Goal: Task Accomplishment & Management: Complete application form

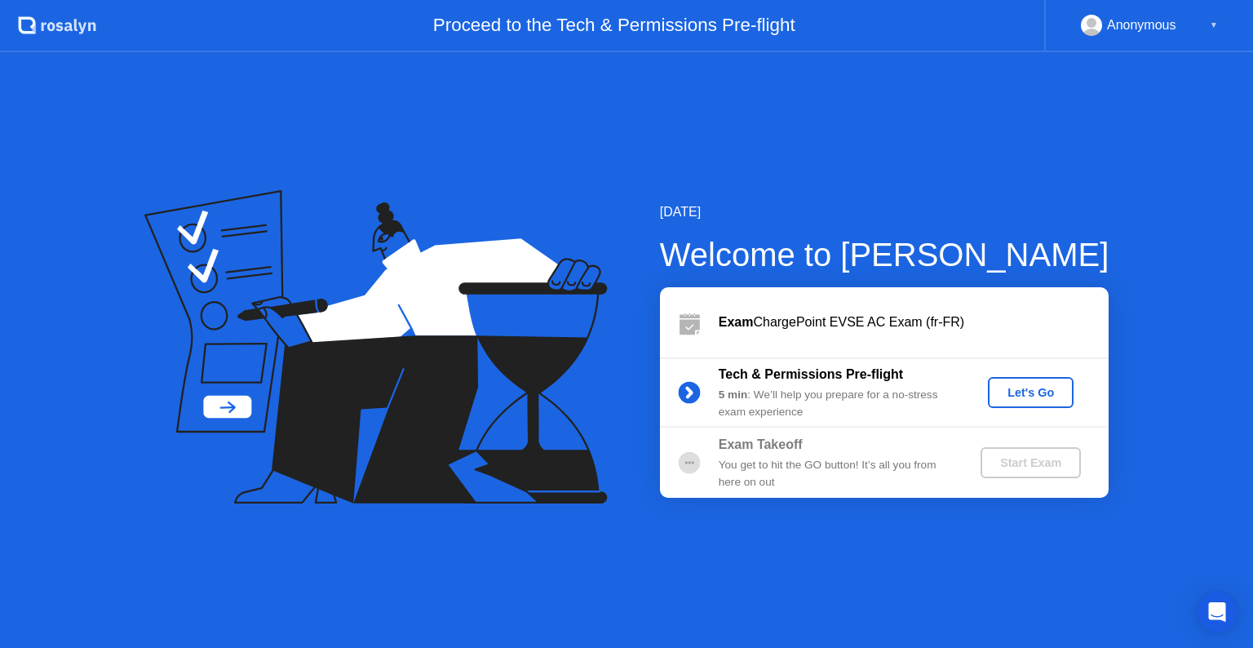
click at [1033, 389] on div "Let's Go" at bounding box center [1031, 392] width 73 height 13
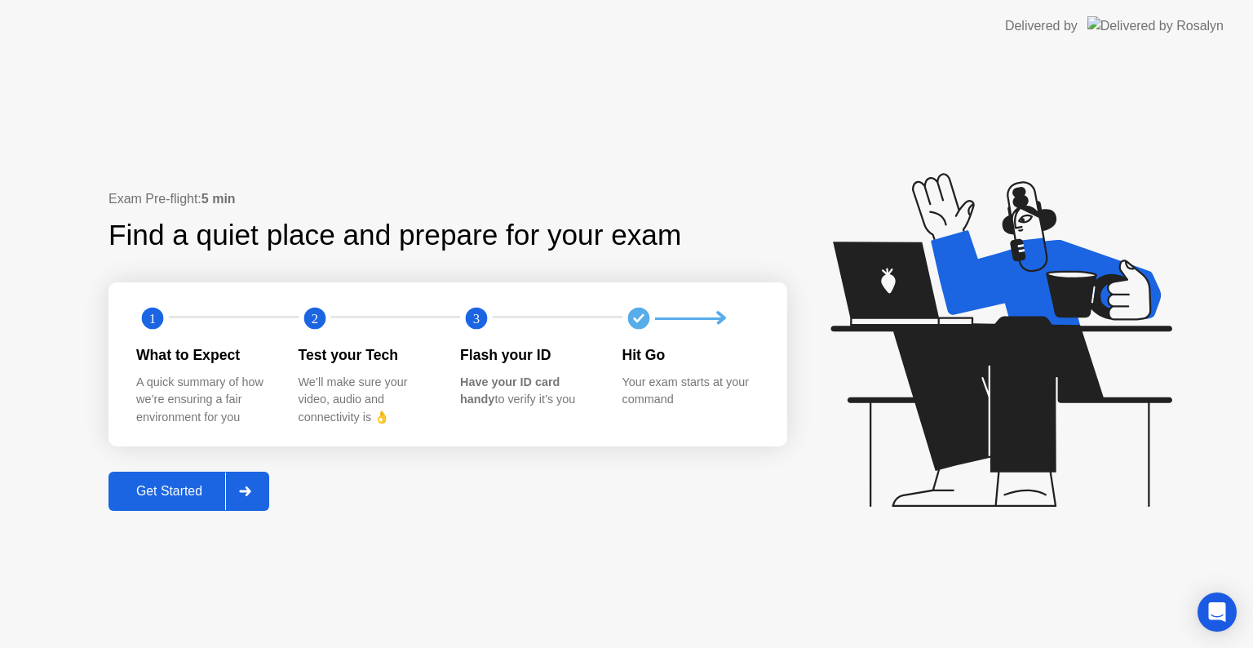
click at [164, 496] on div "Get Started" at bounding box center [169, 491] width 112 height 15
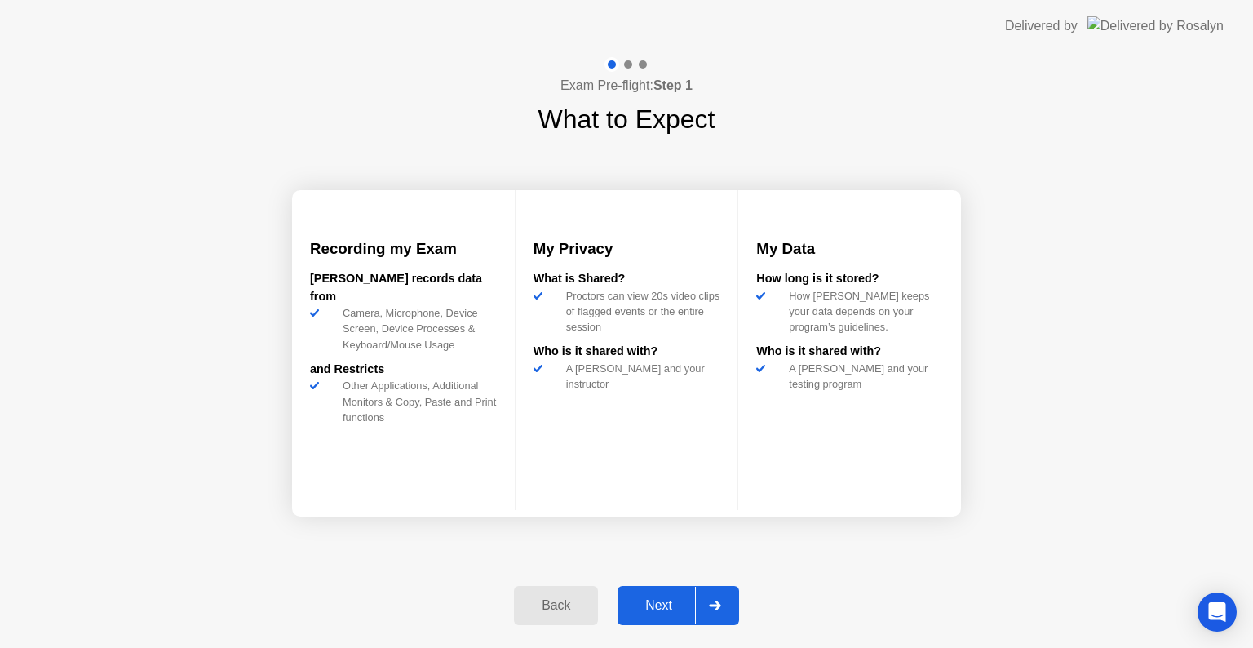
click at [659, 610] on div "Next" at bounding box center [659, 605] width 73 height 15
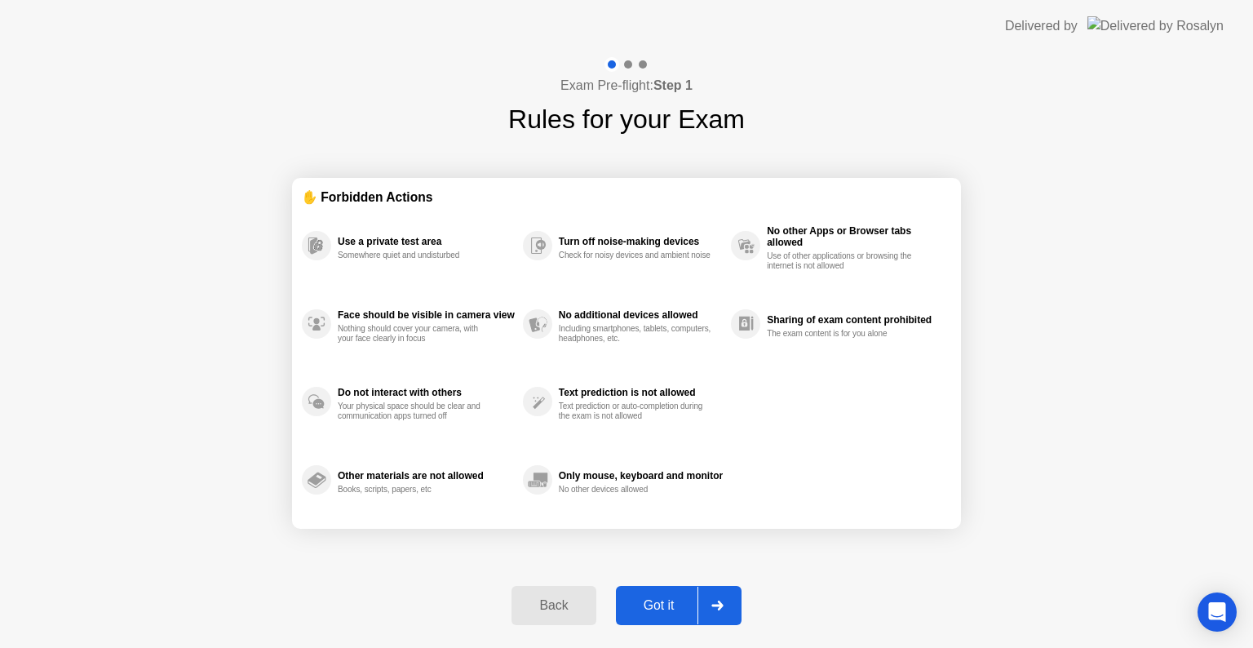
click at [659, 610] on div "Got it" at bounding box center [659, 605] width 77 height 15
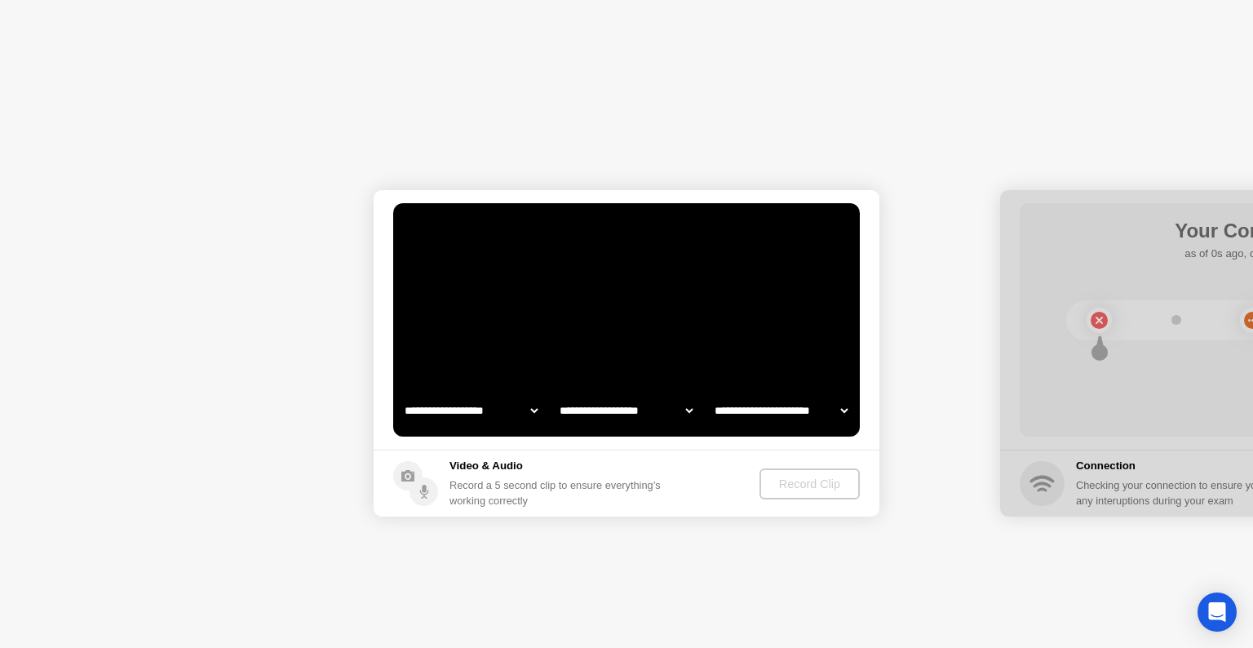
select select "**********"
select select "*******"
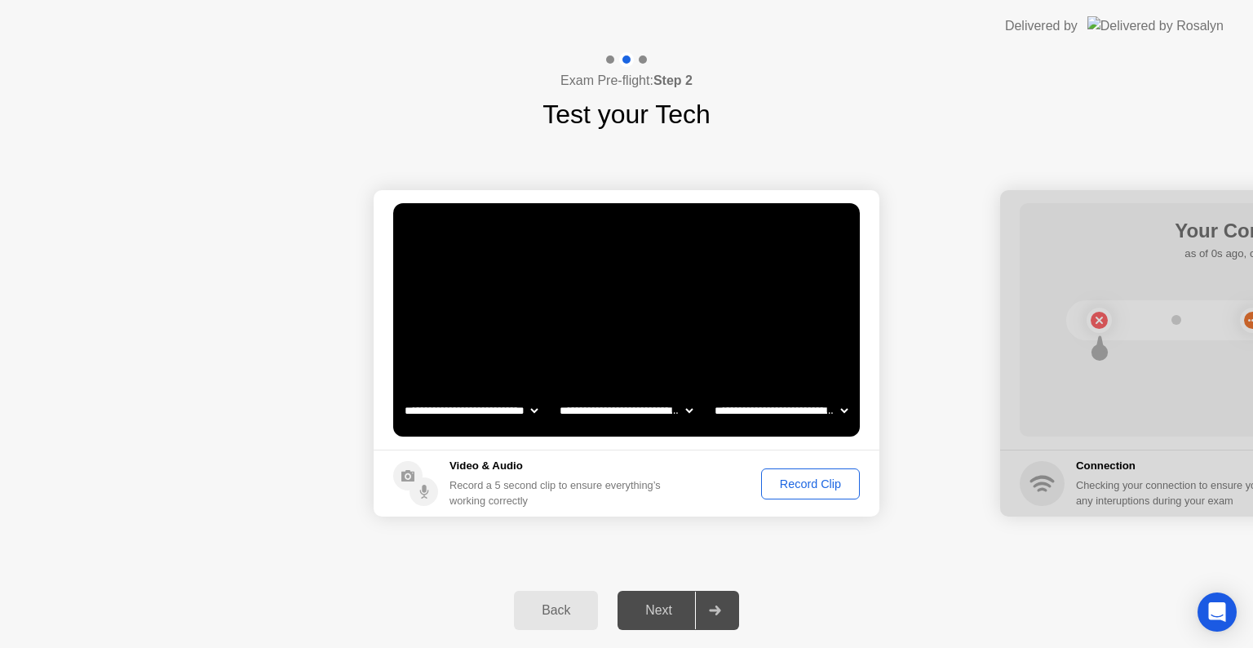
click at [809, 486] on div "Record Clip" at bounding box center [810, 483] width 87 height 13
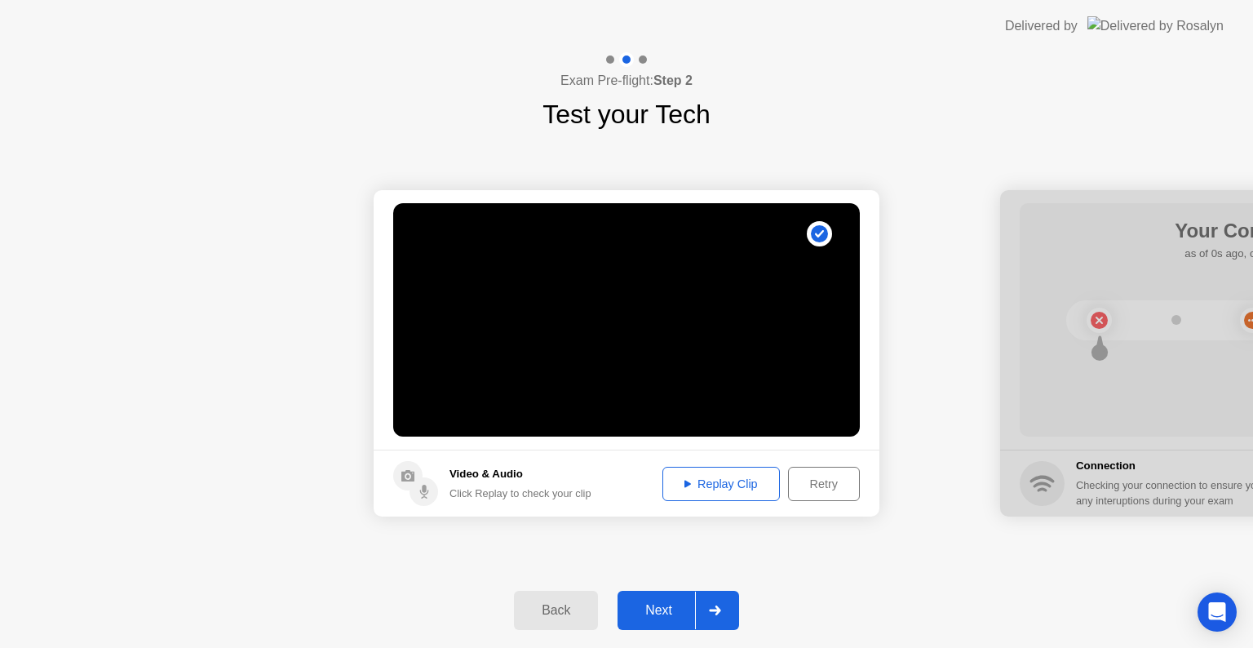
click at [668, 616] on div "Next" at bounding box center [659, 610] width 73 height 15
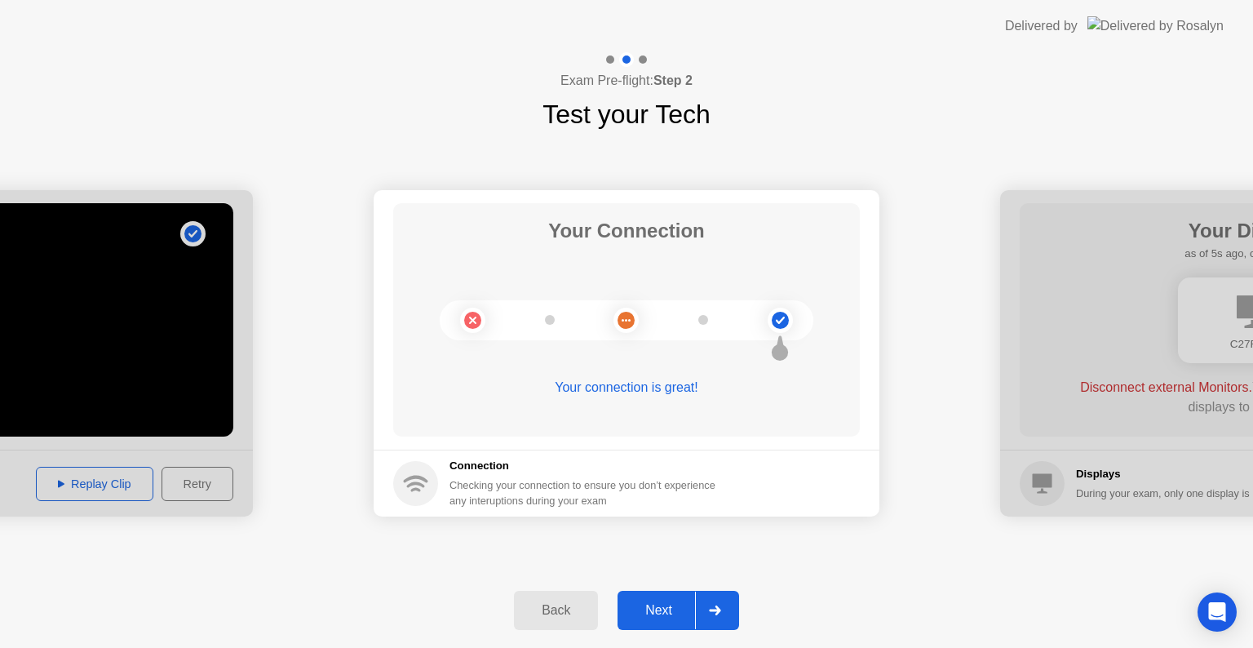
click at [681, 615] on div "Next" at bounding box center [659, 610] width 73 height 15
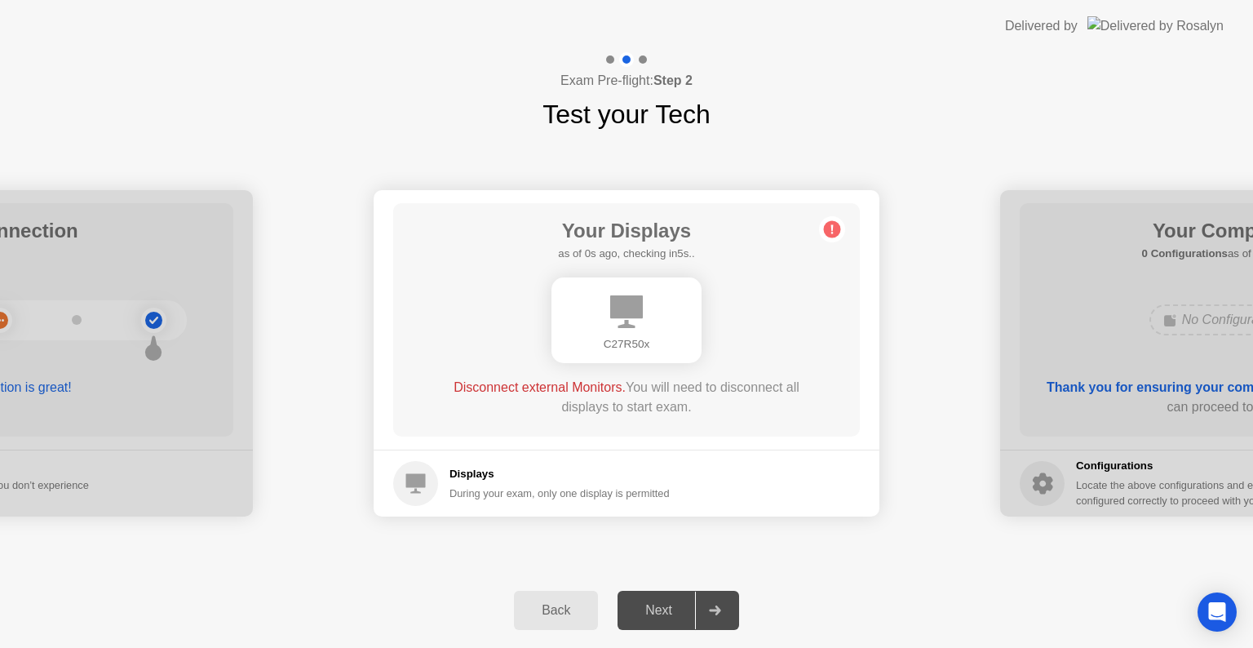
click at [636, 542] on div "**********" at bounding box center [626, 353] width 1253 height 439
click at [652, 615] on div "Next" at bounding box center [659, 610] width 73 height 15
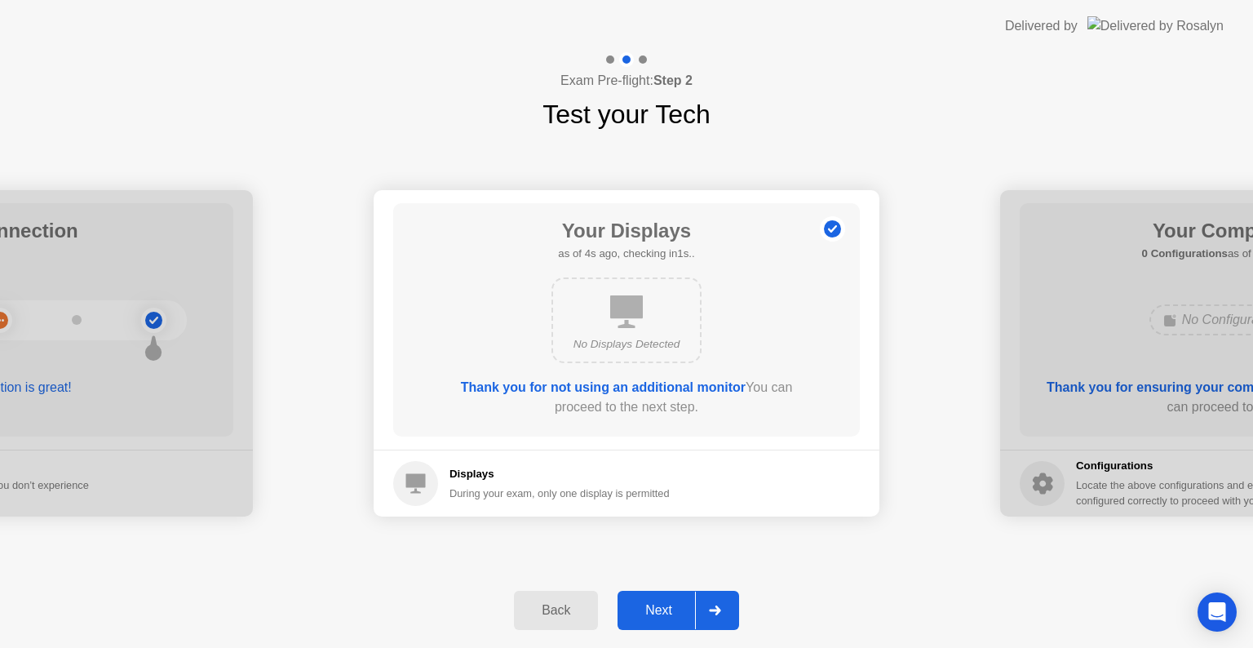
click at [673, 605] on div "Next" at bounding box center [659, 610] width 73 height 15
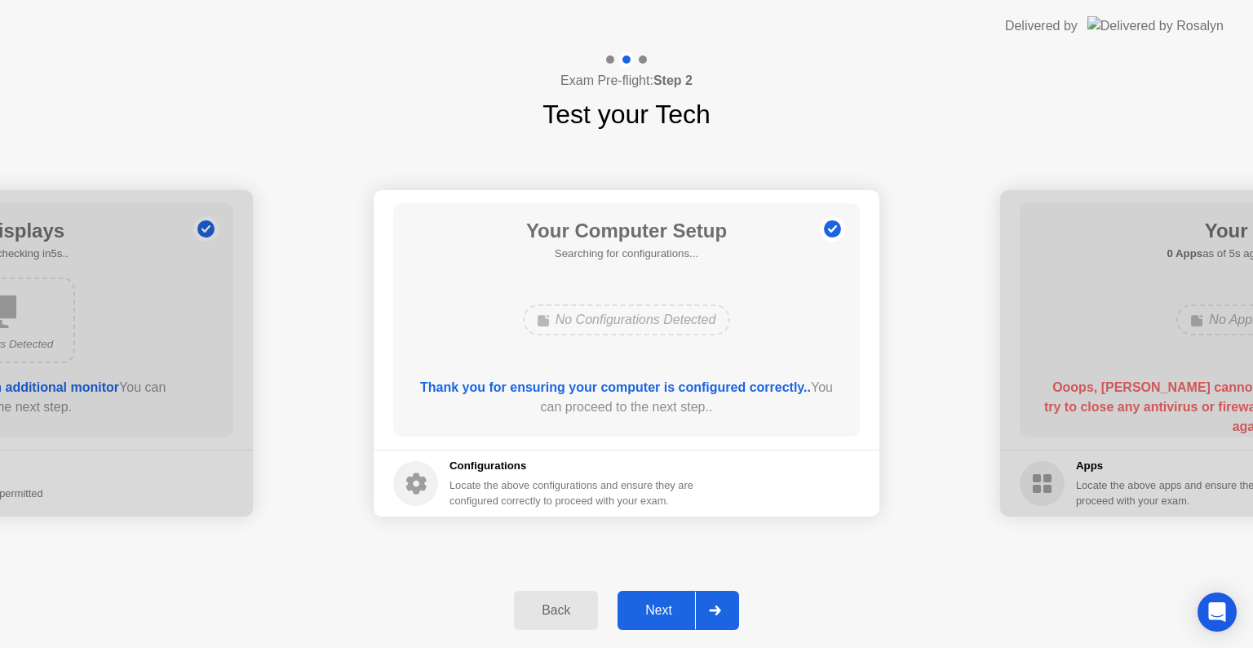
click at [676, 607] on div "Next" at bounding box center [659, 610] width 73 height 15
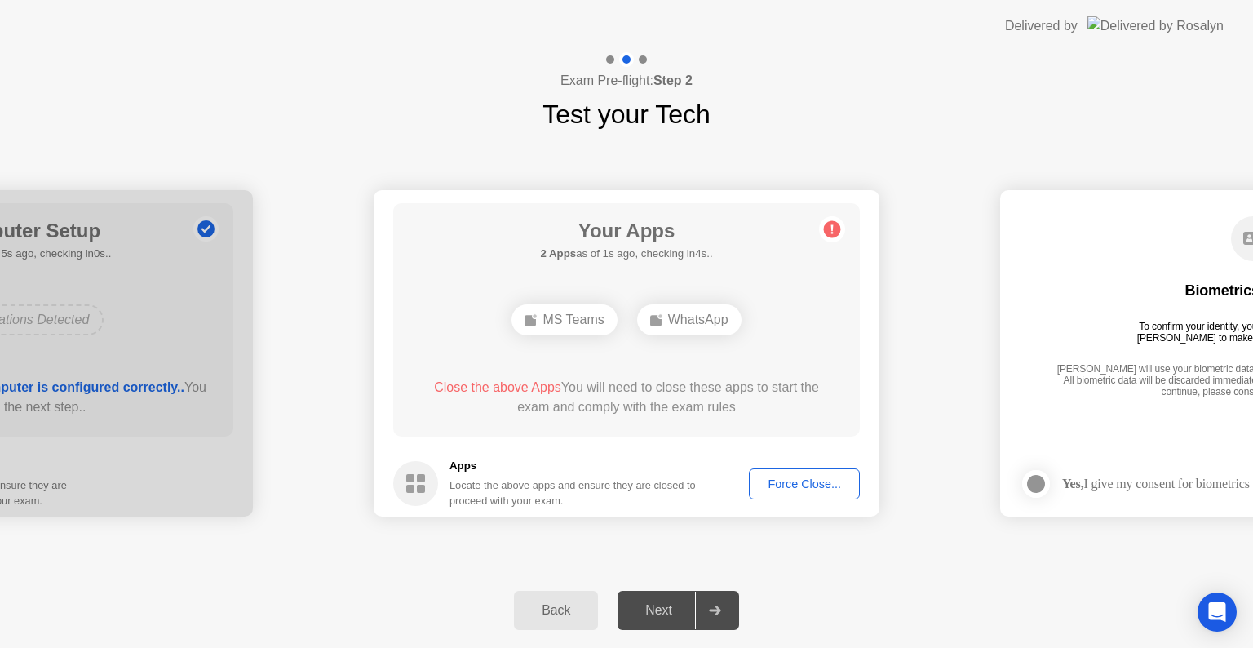
click at [802, 483] on div "Force Close..." at bounding box center [805, 483] width 100 height 13
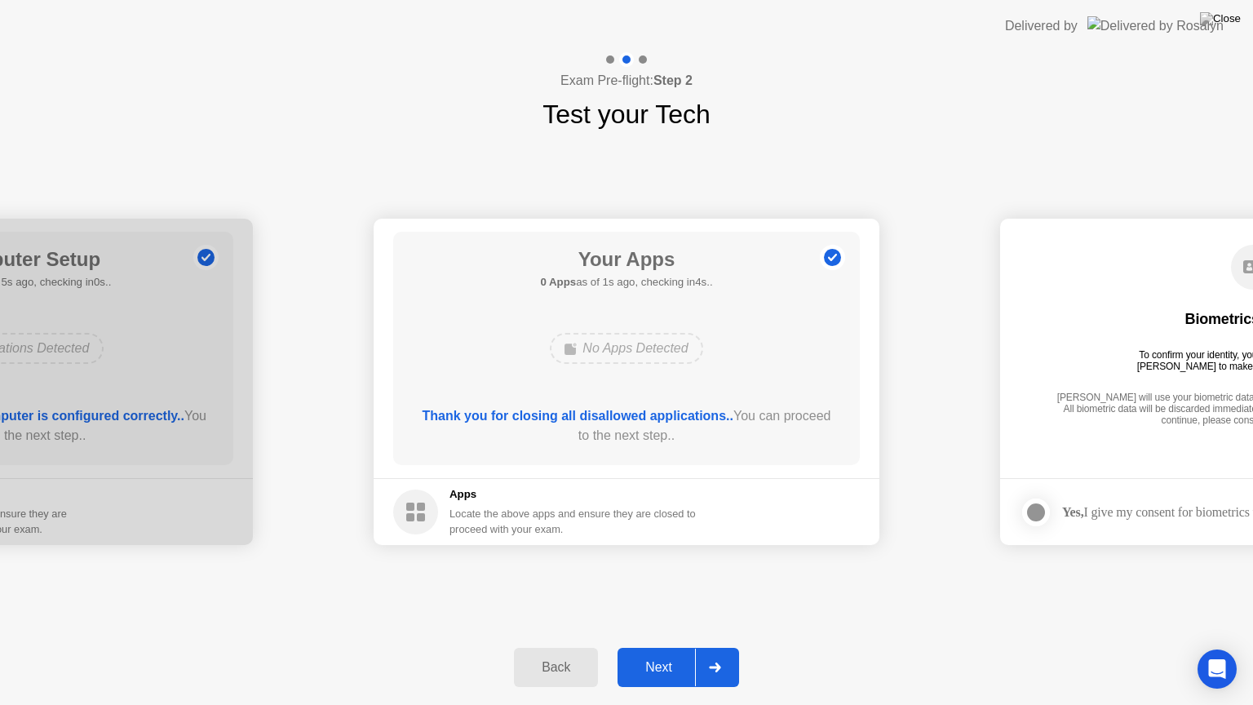
click at [667, 647] on div "Next" at bounding box center [659, 667] width 73 height 15
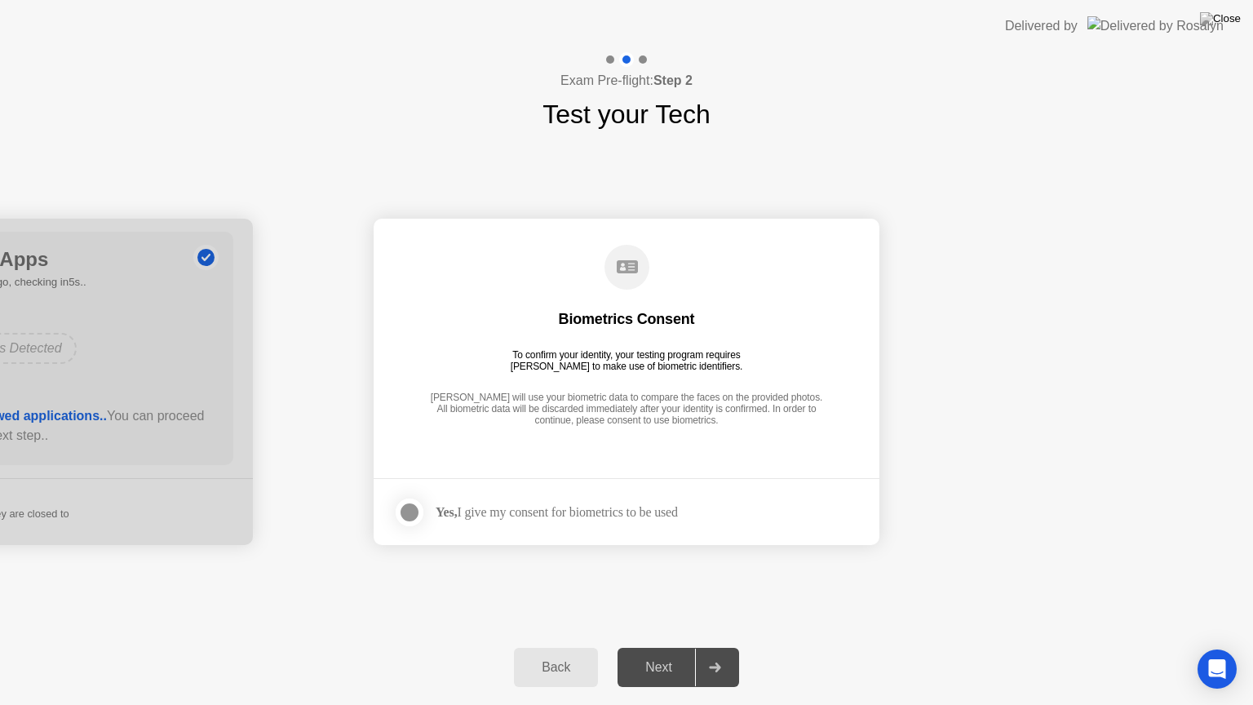
click at [415, 515] on div at bounding box center [410, 513] width 20 height 20
click at [640, 647] on div "Next" at bounding box center [659, 667] width 73 height 15
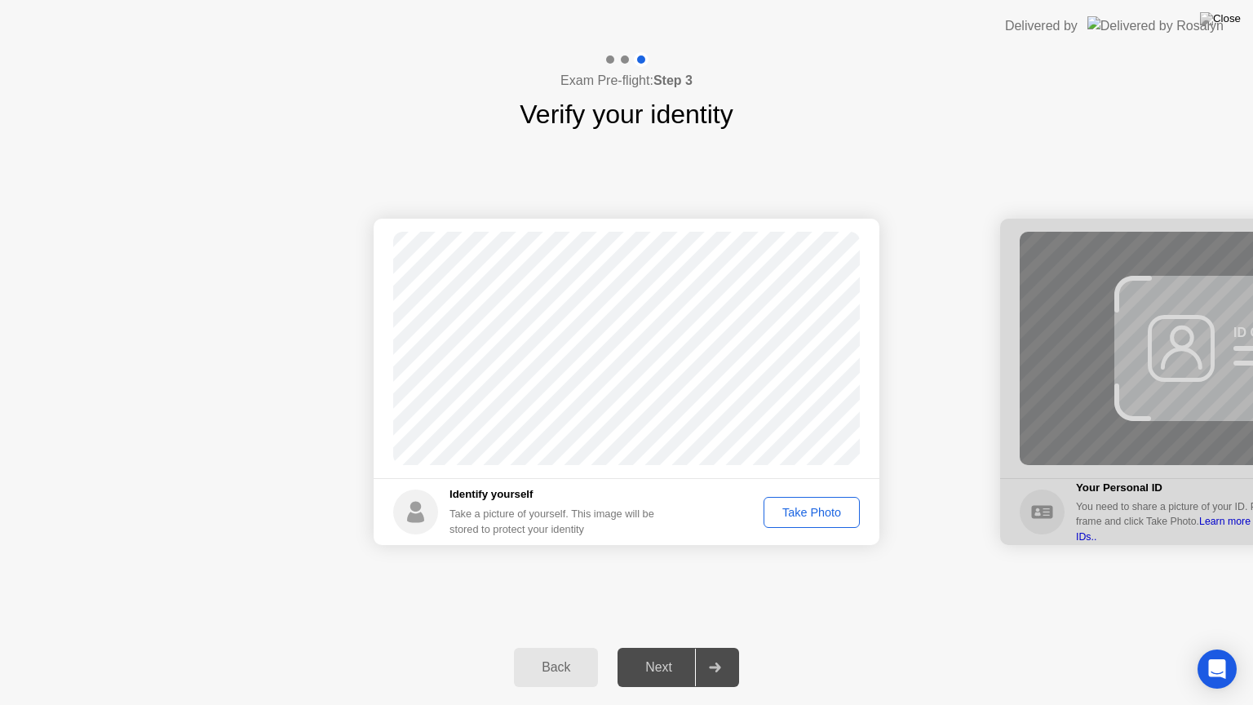
click at [803, 508] on div "Take Photo" at bounding box center [812, 512] width 85 height 13
click at [661, 647] on div "Next" at bounding box center [659, 667] width 73 height 15
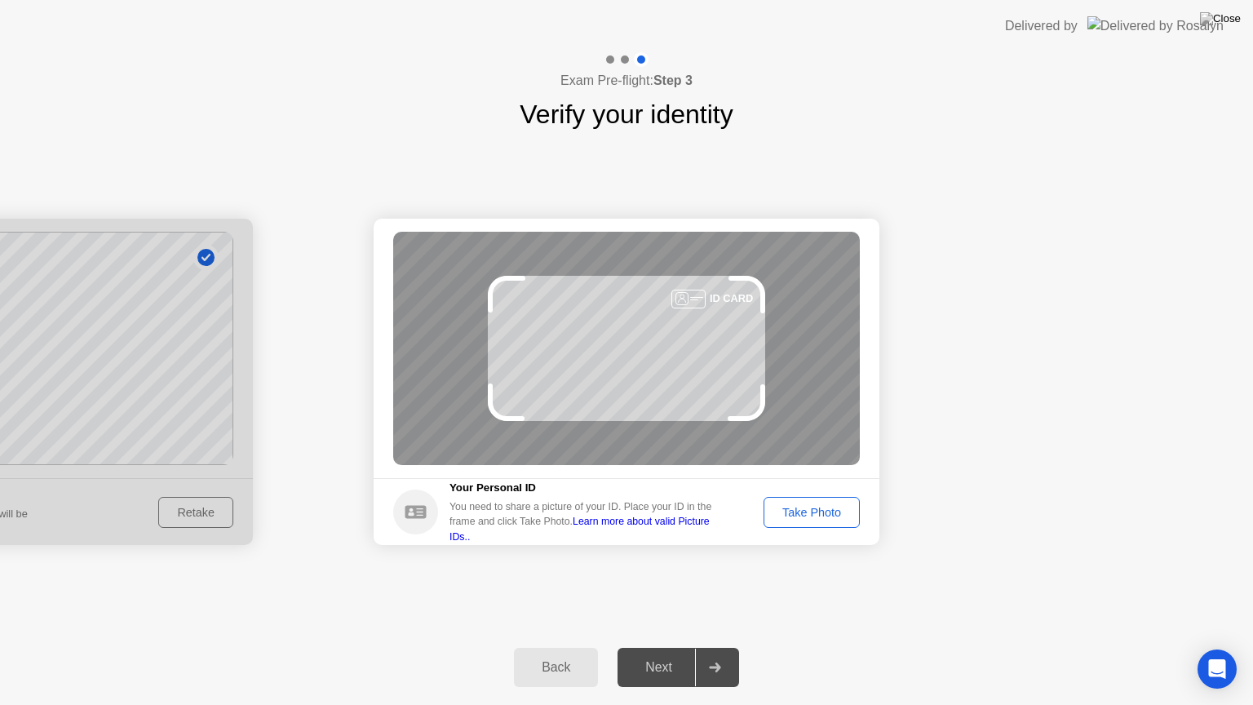
click at [818, 513] on div "Take Photo" at bounding box center [812, 512] width 85 height 13
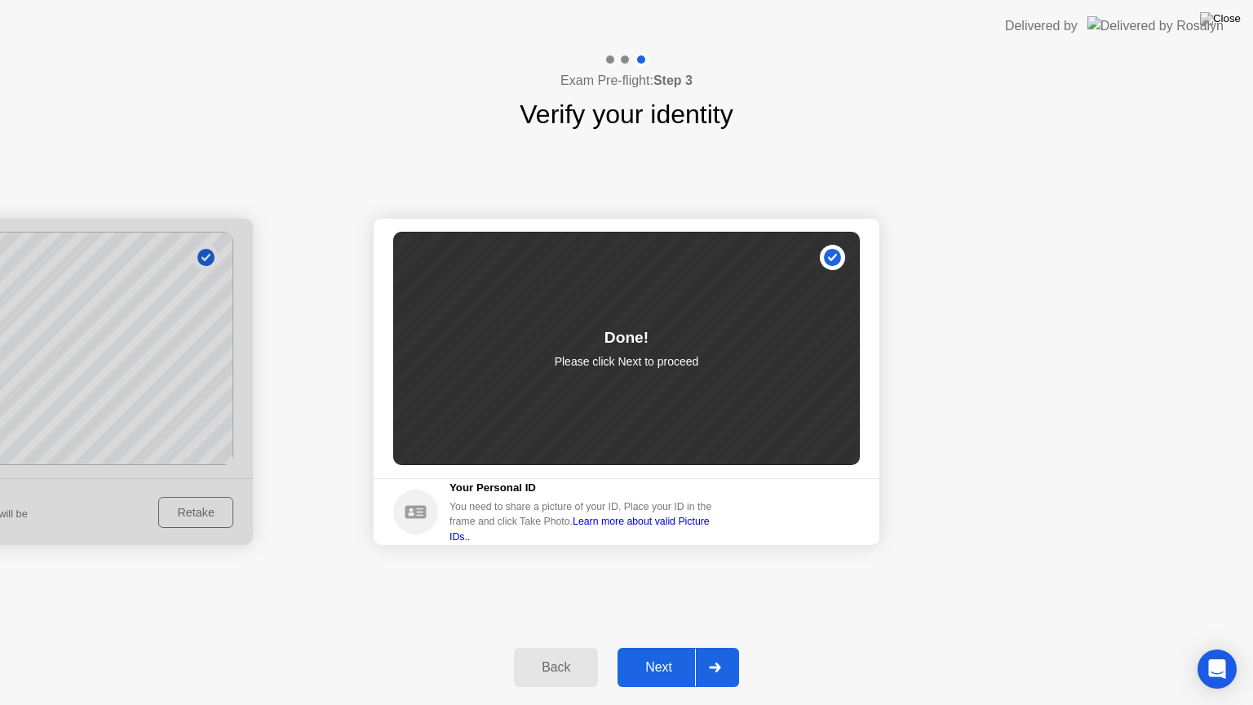
click at [656, 647] on div "Next" at bounding box center [659, 667] width 73 height 15
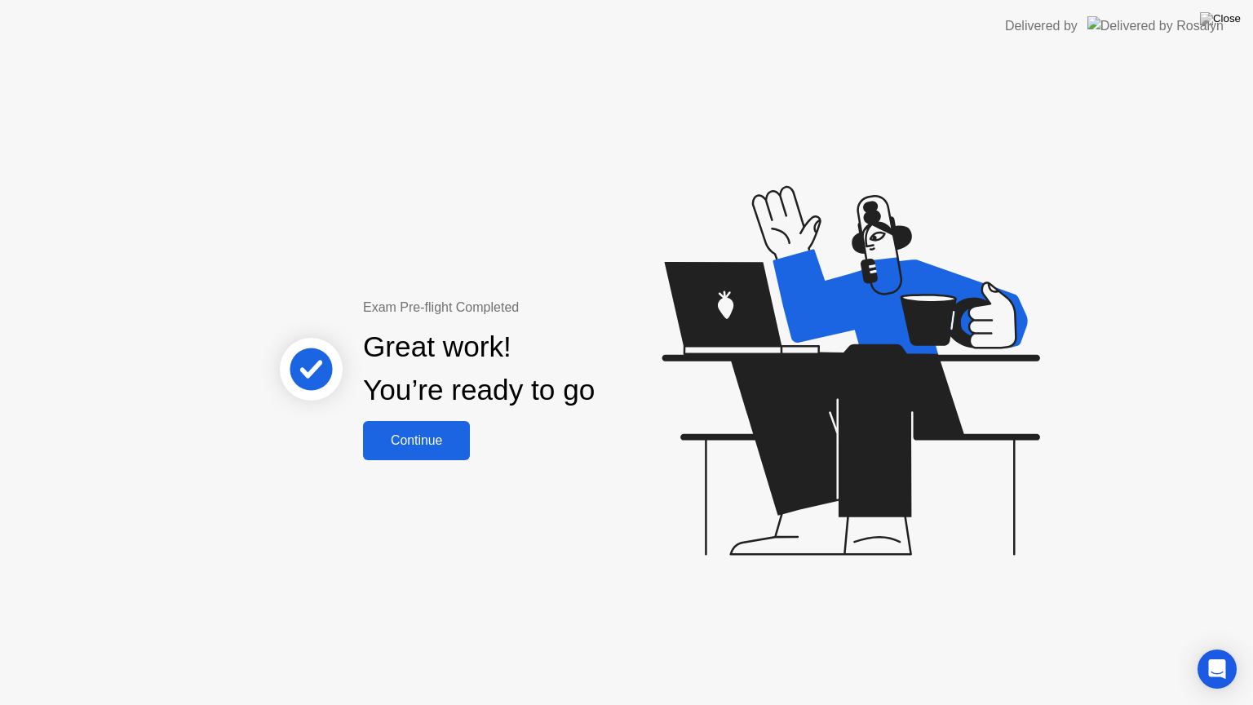
click at [424, 433] on div "Continue" at bounding box center [416, 440] width 97 height 15
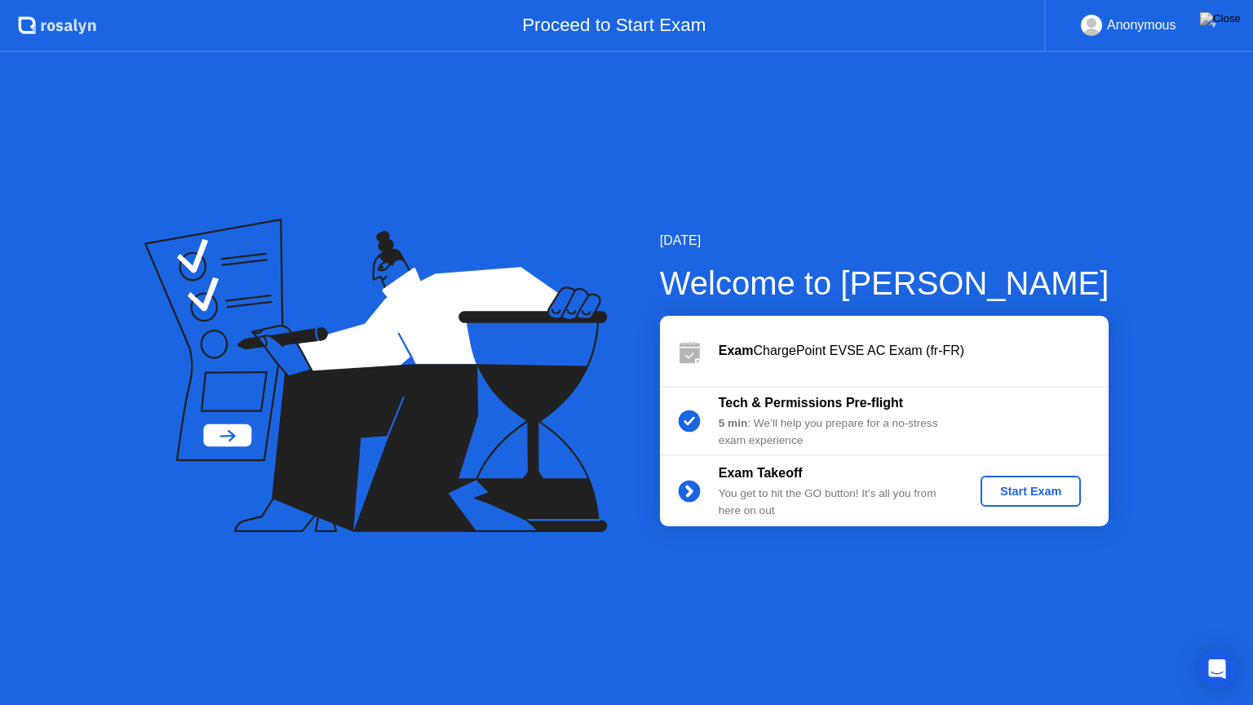
click at [1021, 491] on div "Start Exam" at bounding box center [1030, 491] width 87 height 13
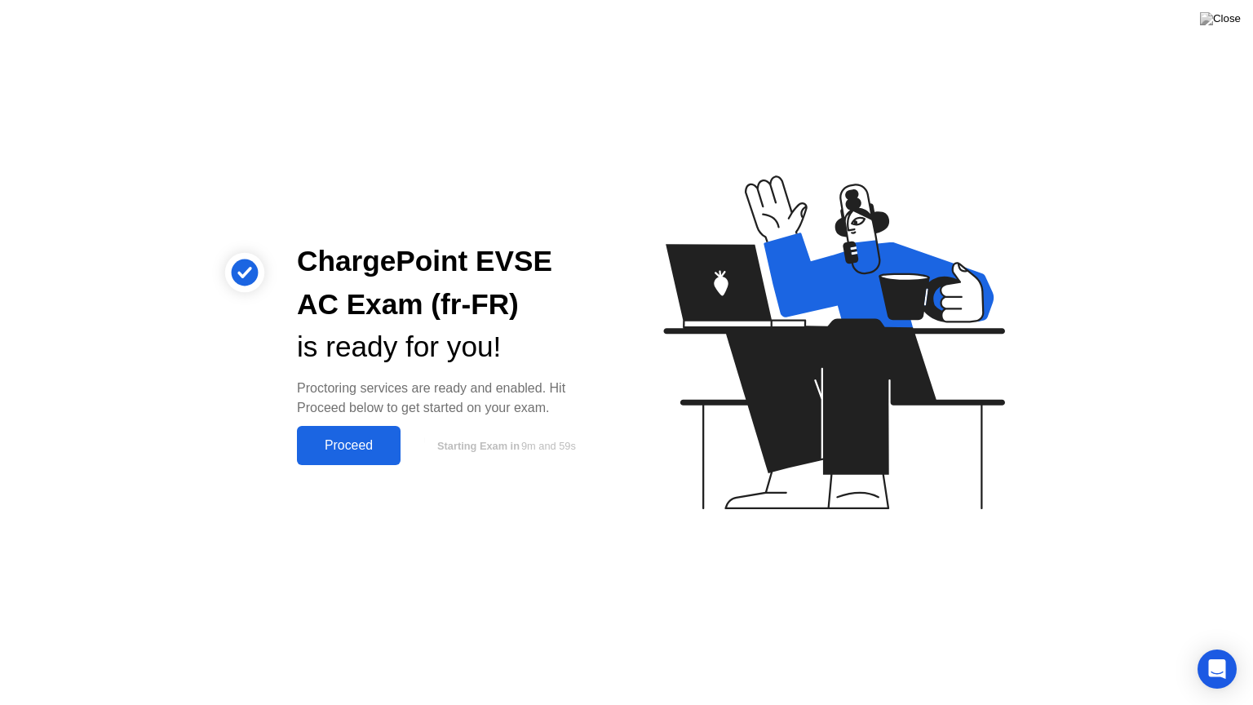
click at [376, 444] on div "Proceed" at bounding box center [349, 445] width 94 height 15
